Goal: Task Accomplishment & Management: Complete application form

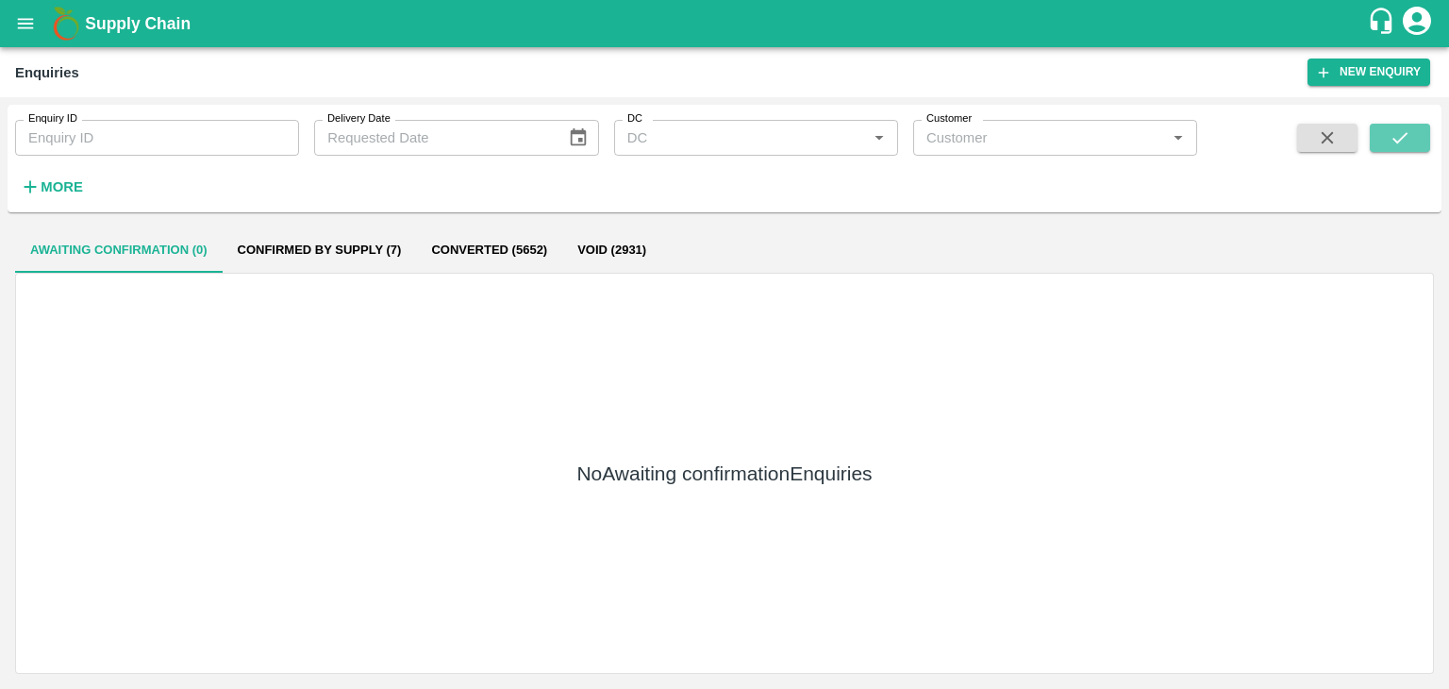
click at [1383, 132] on button "submit" at bounding box center [1400, 138] width 60 height 28
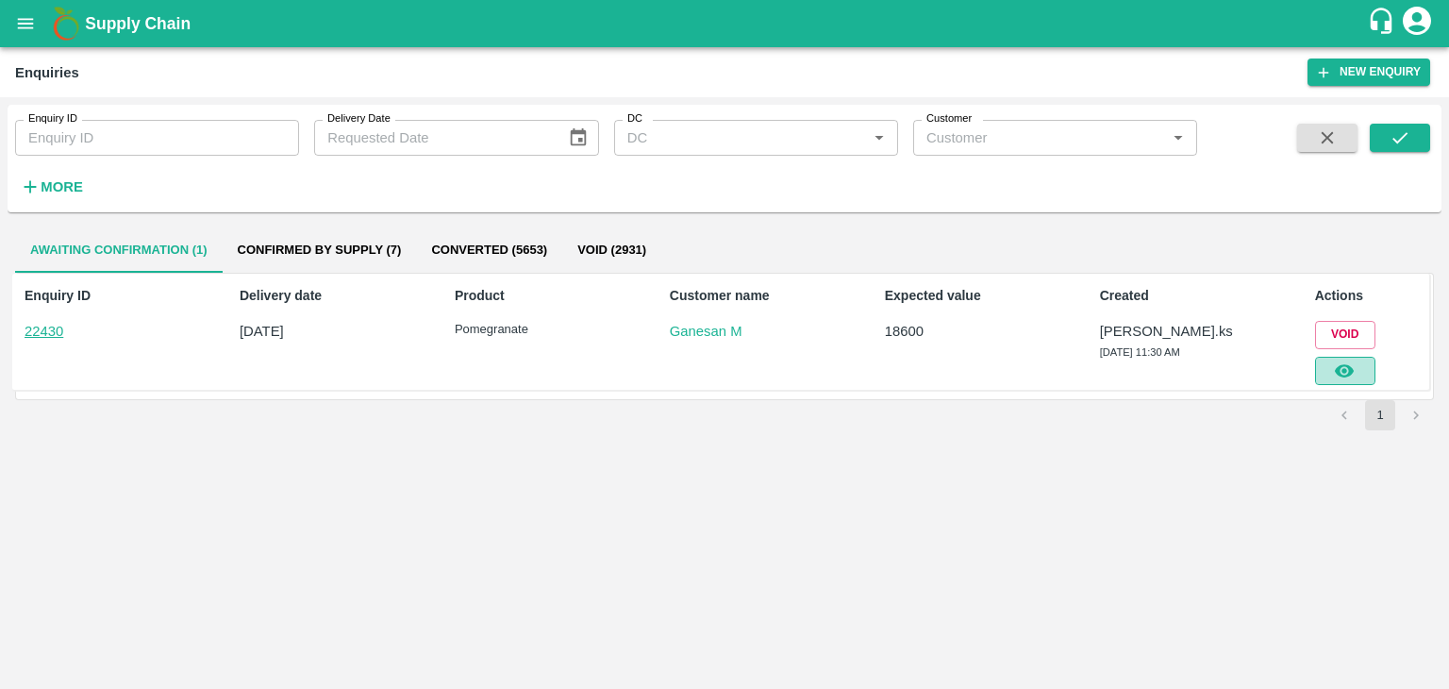
click at [1348, 371] on icon "button" at bounding box center [1344, 370] width 19 height 13
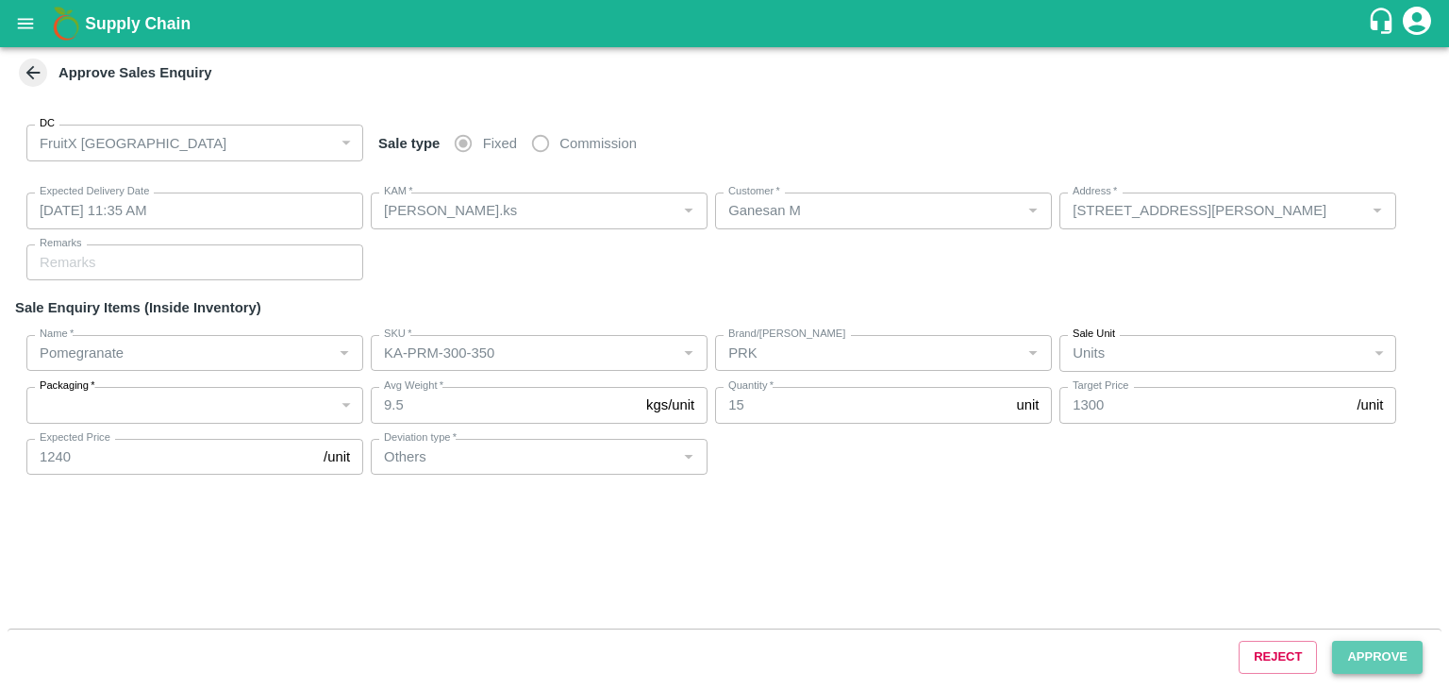
type input "[DATE] 11:35 AM"
type input "[PERSON_NAME].ks"
type input "Ganesan M"
type input "[STREET_ADDRESS][PERSON_NAME]"
type input "Pomegranate"
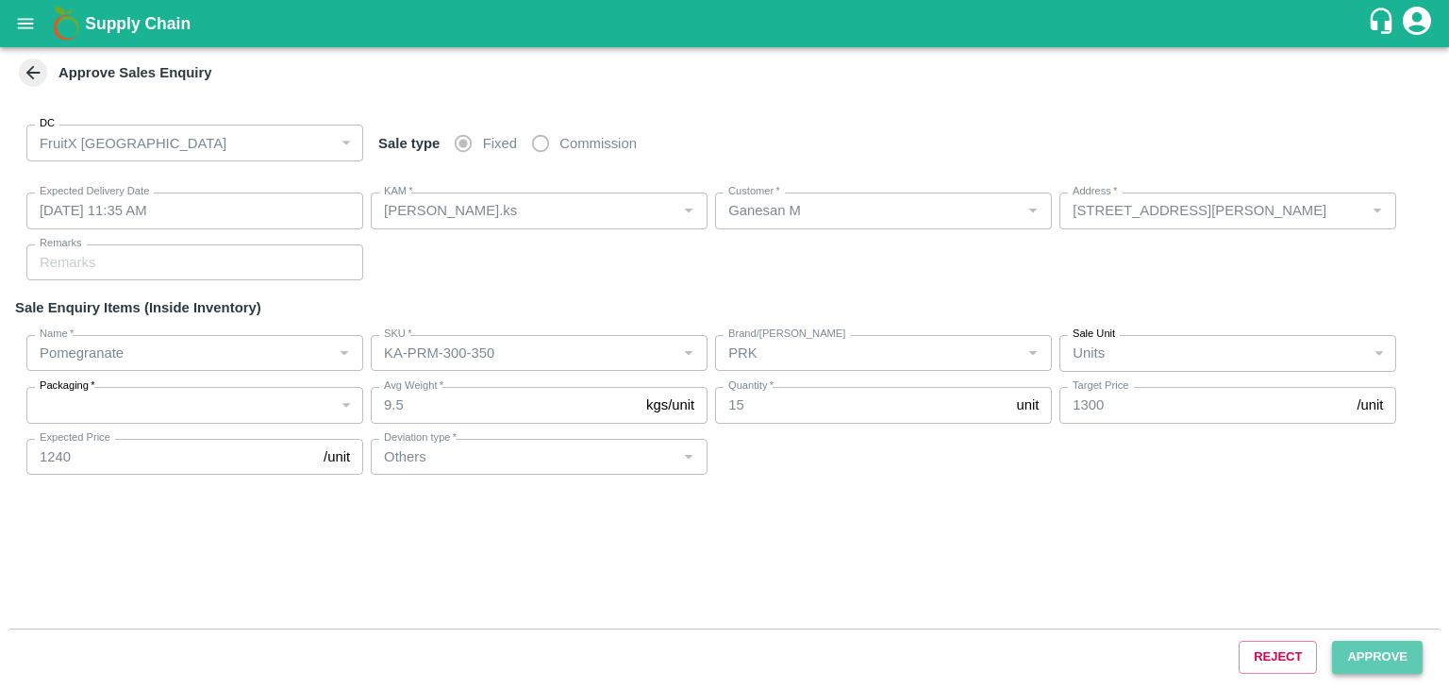
type input "KA-PRM-300-350"
type input "PRK"
type input "Others"
click at [1355, 657] on button "Approve" at bounding box center [1377, 657] width 91 height 33
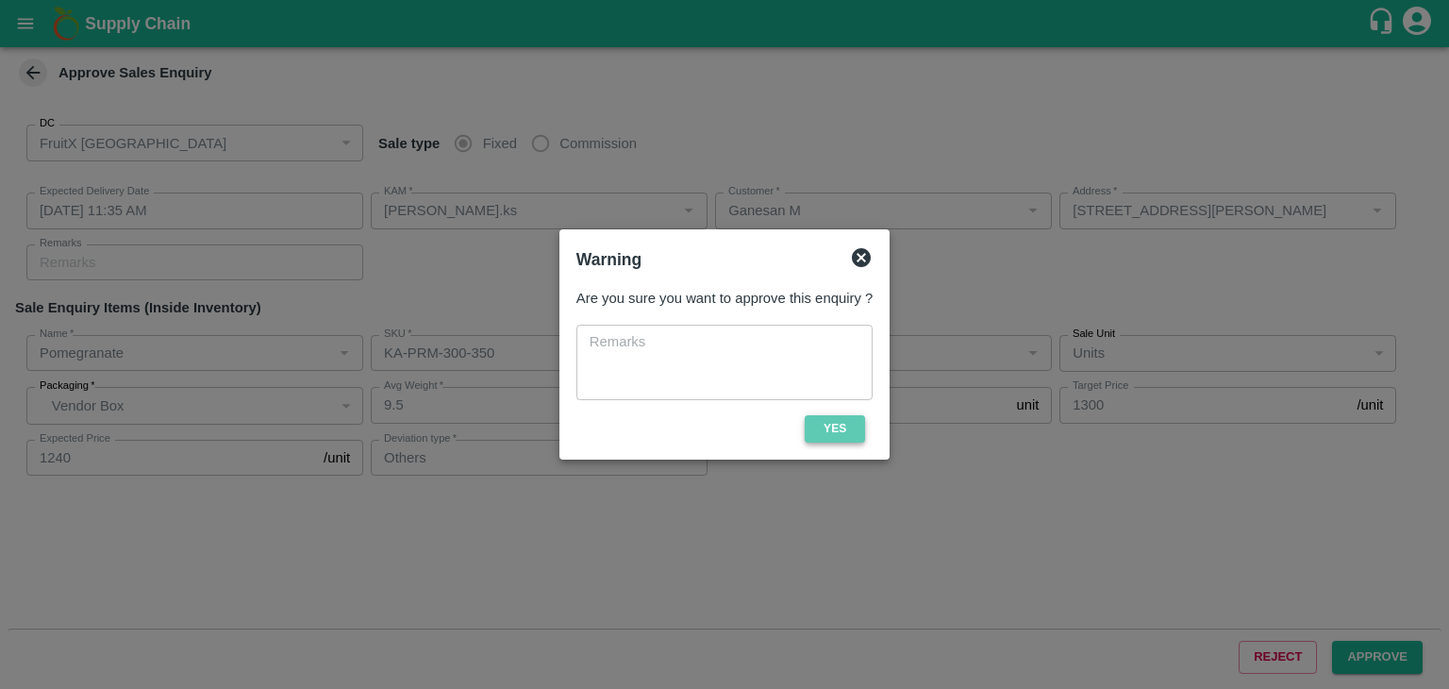
click at [847, 424] on button "Yes" at bounding box center [835, 428] width 60 height 27
